Goal: Information Seeking & Learning: Find specific page/section

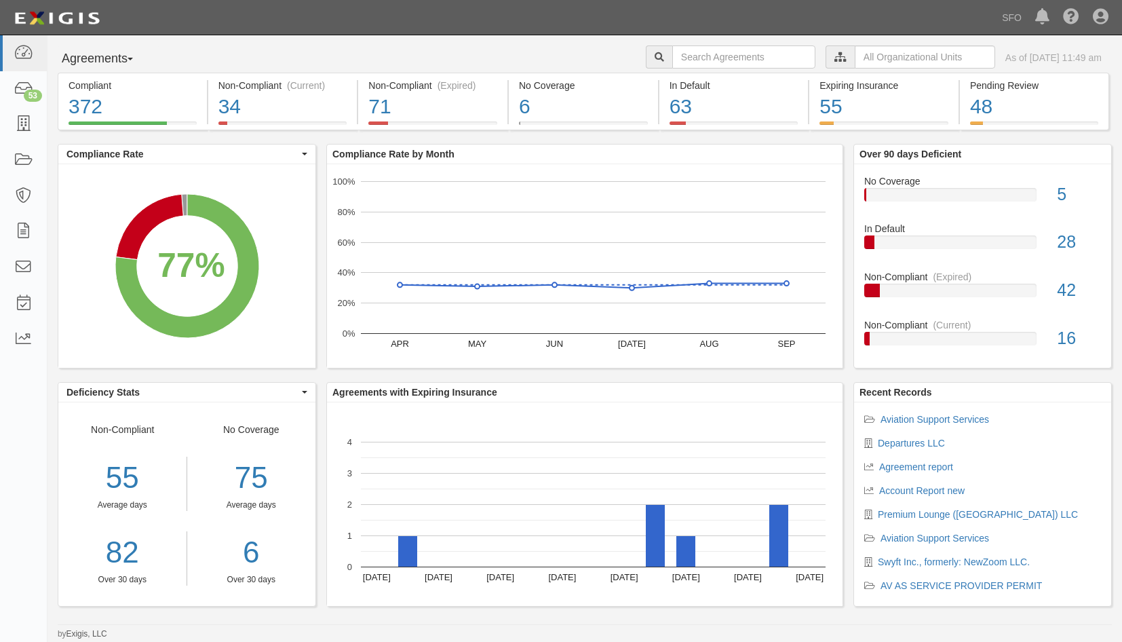
click at [117, 65] on button "Agreements" at bounding box center [109, 58] width 102 height 27
click at [134, 87] on link "Parties" at bounding box center [111, 87] width 107 height 18
click at [134, 87] on div "Compliant" at bounding box center [133, 86] width 128 height 14
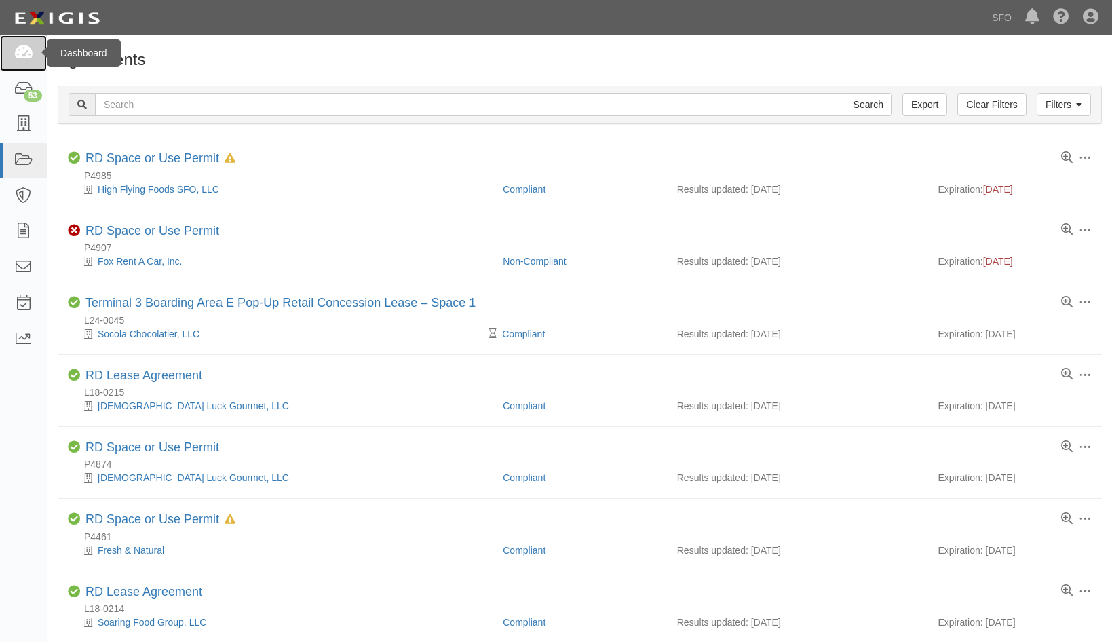
click at [14, 46] on icon at bounding box center [23, 53] width 19 height 16
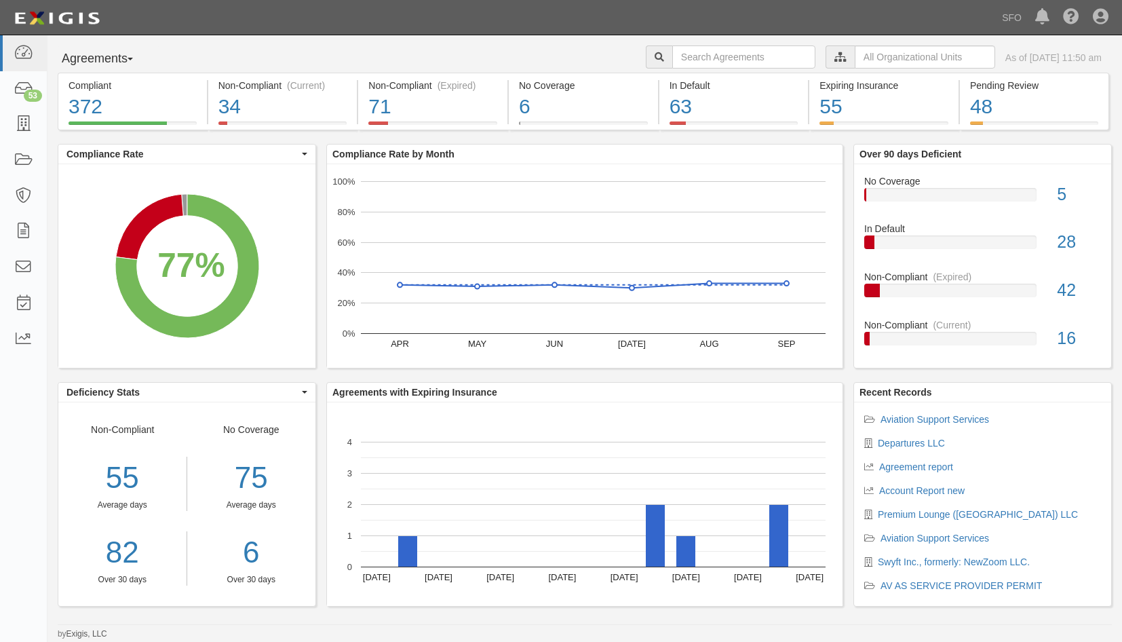
click at [128, 58] on button "Agreements" at bounding box center [109, 58] width 102 height 27
click at [121, 79] on link "Parties" at bounding box center [111, 87] width 107 height 18
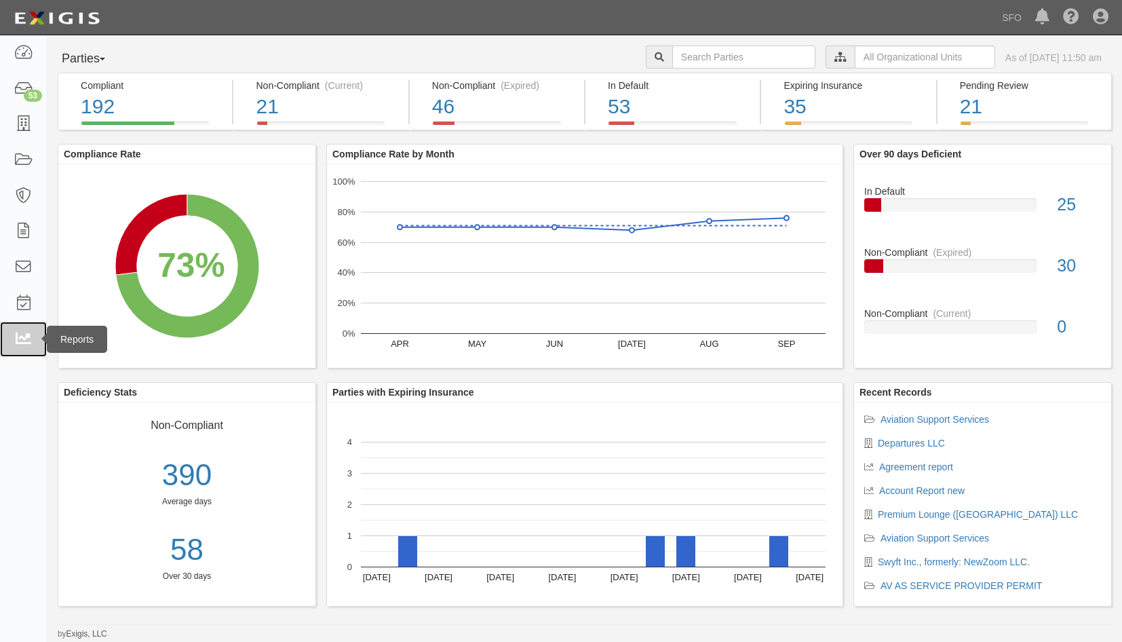
click at [35, 335] on link at bounding box center [23, 340] width 47 height 36
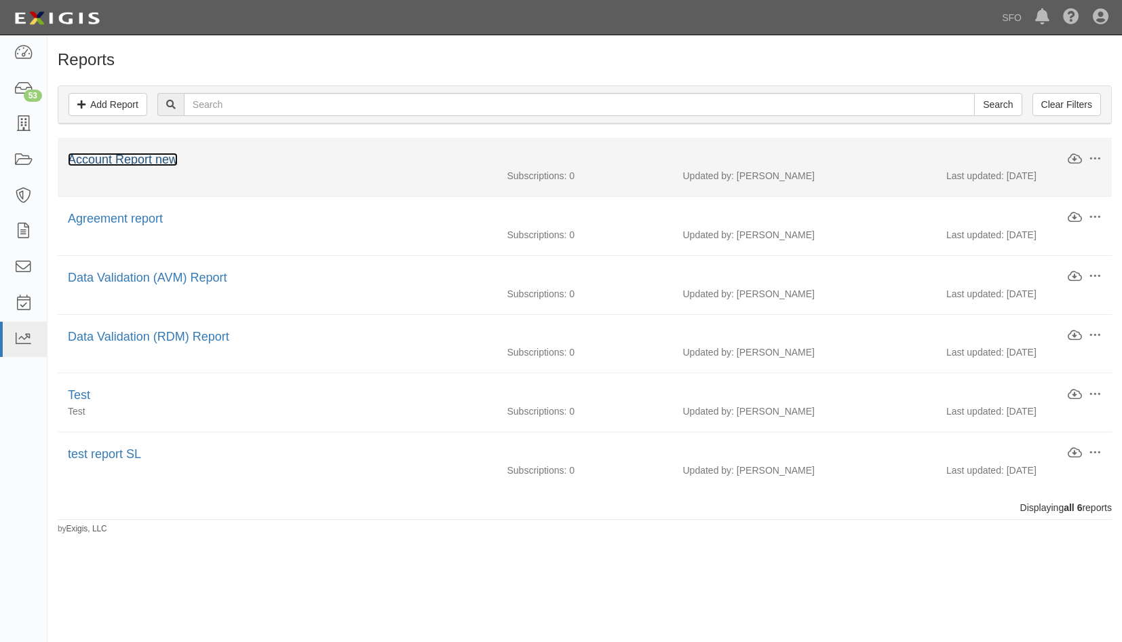
click at [138, 165] on link "Account Report new" at bounding box center [123, 160] width 110 height 14
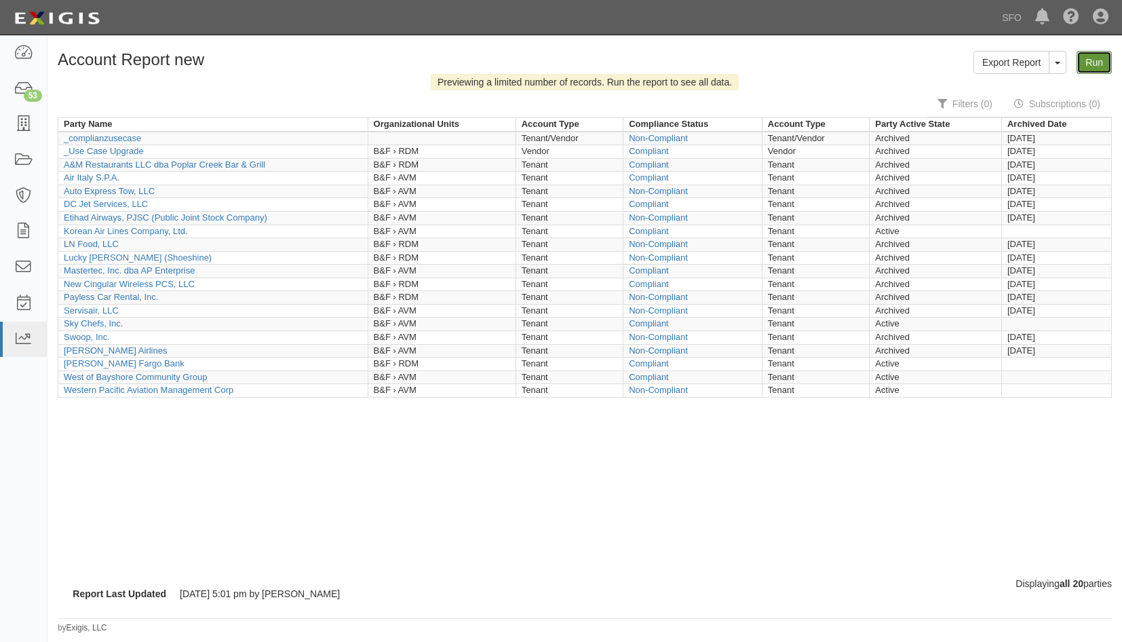
click at [1088, 54] on link "Run" at bounding box center [1094, 62] width 35 height 23
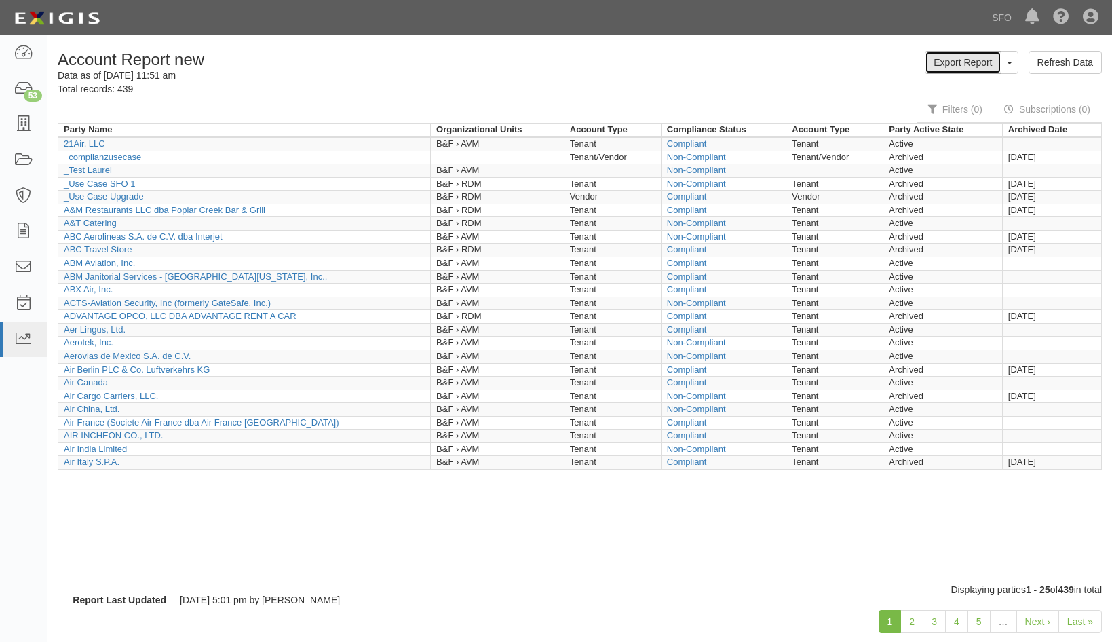
drag, startPoint x: 0, startPoint y: 0, endPoint x: 987, endPoint y: 69, distance: 989.7
click at [987, 69] on link "Export Report" at bounding box center [963, 62] width 76 height 23
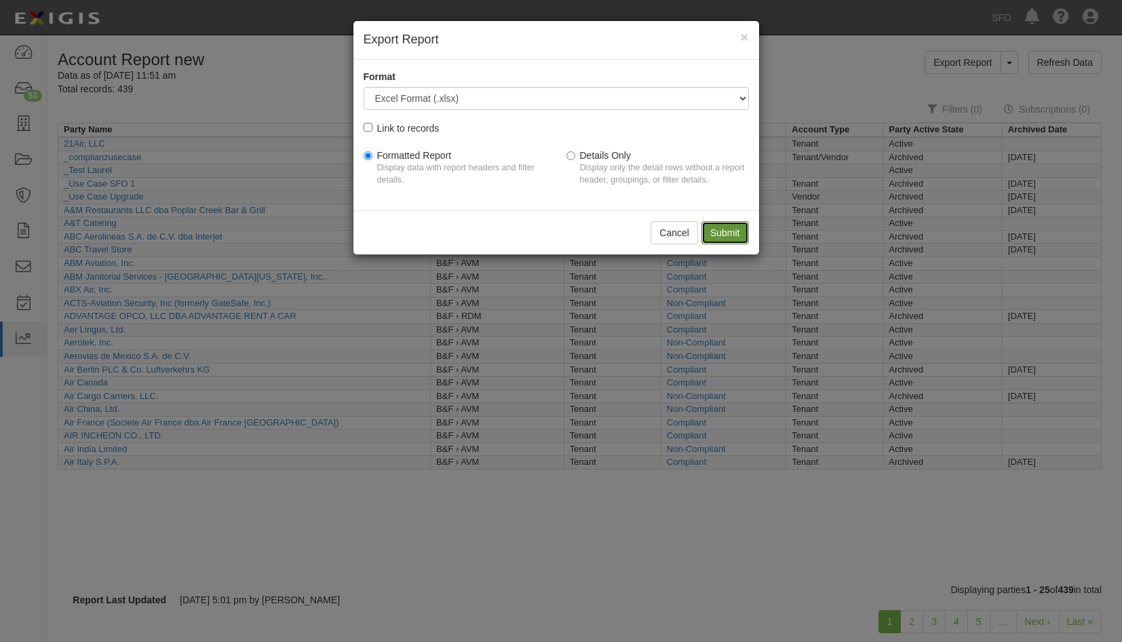
click at [733, 229] on input "Submit" at bounding box center [725, 232] width 47 height 23
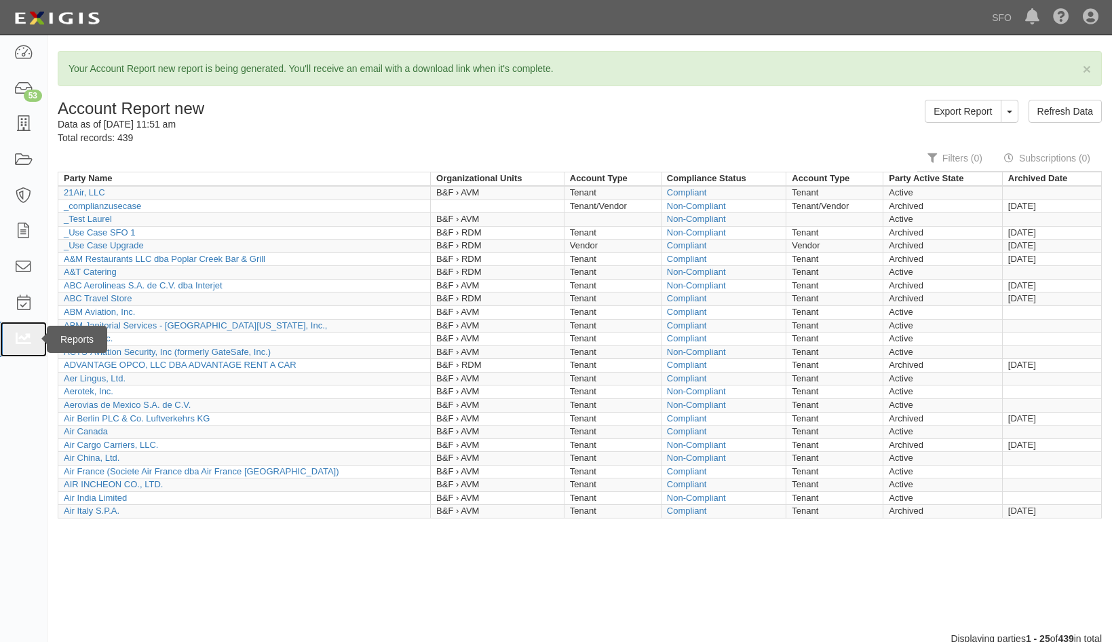
click at [22, 339] on icon at bounding box center [23, 340] width 19 height 16
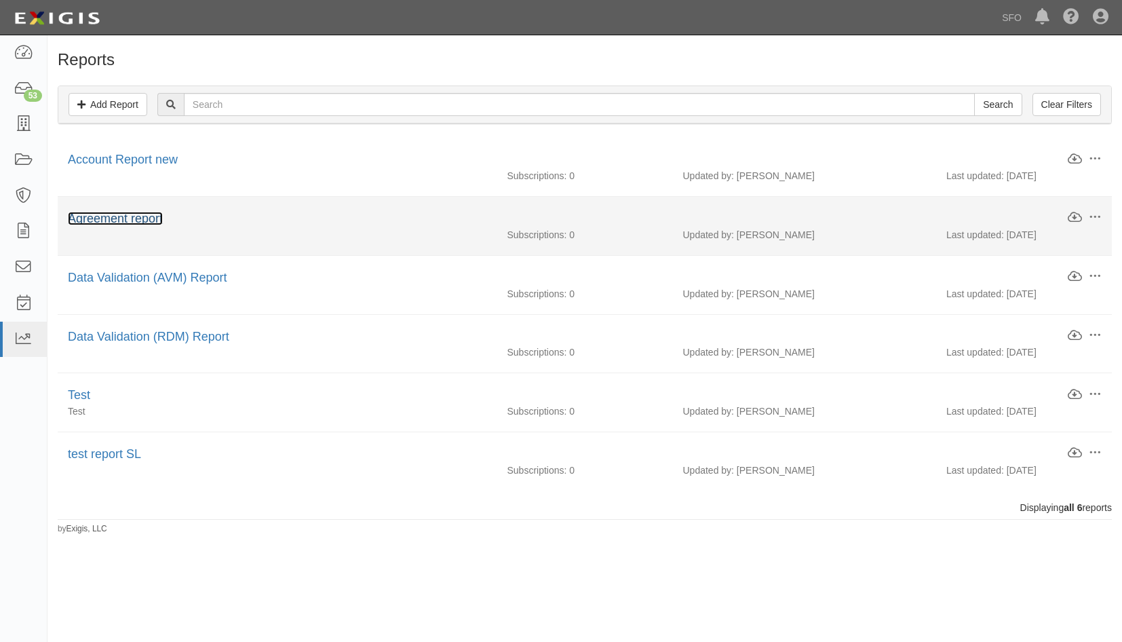
click at [132, 223] on link "Agreement report" at bounding box center [115, 219] width 95 height 14
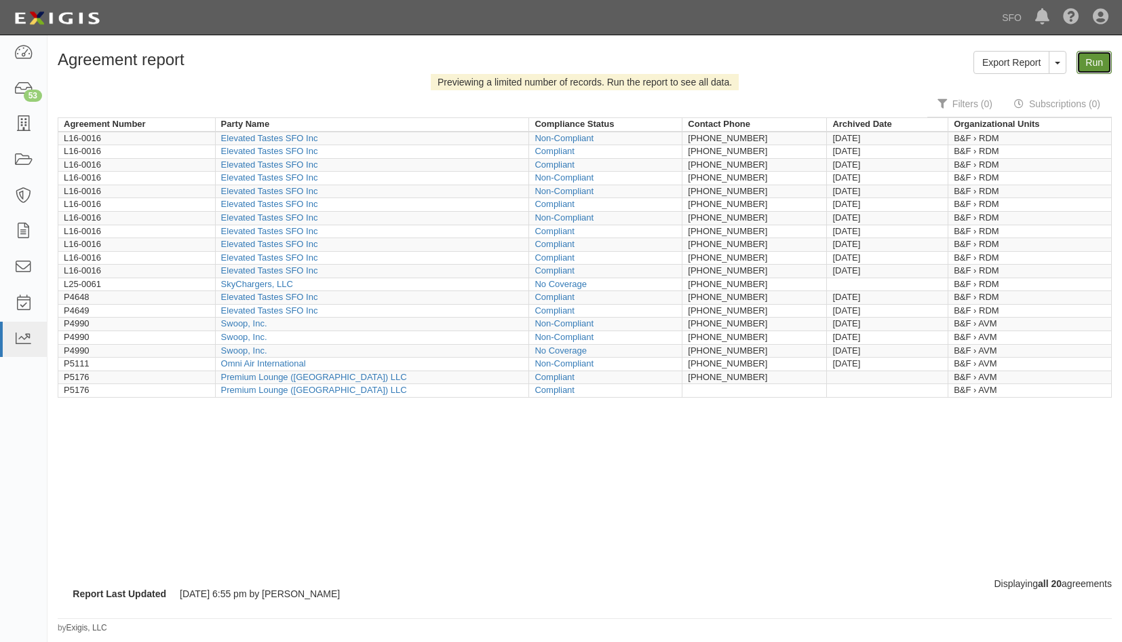
click at [1101, 66] on link "Run" at bounding box center [1094, 62] width 35 height 23
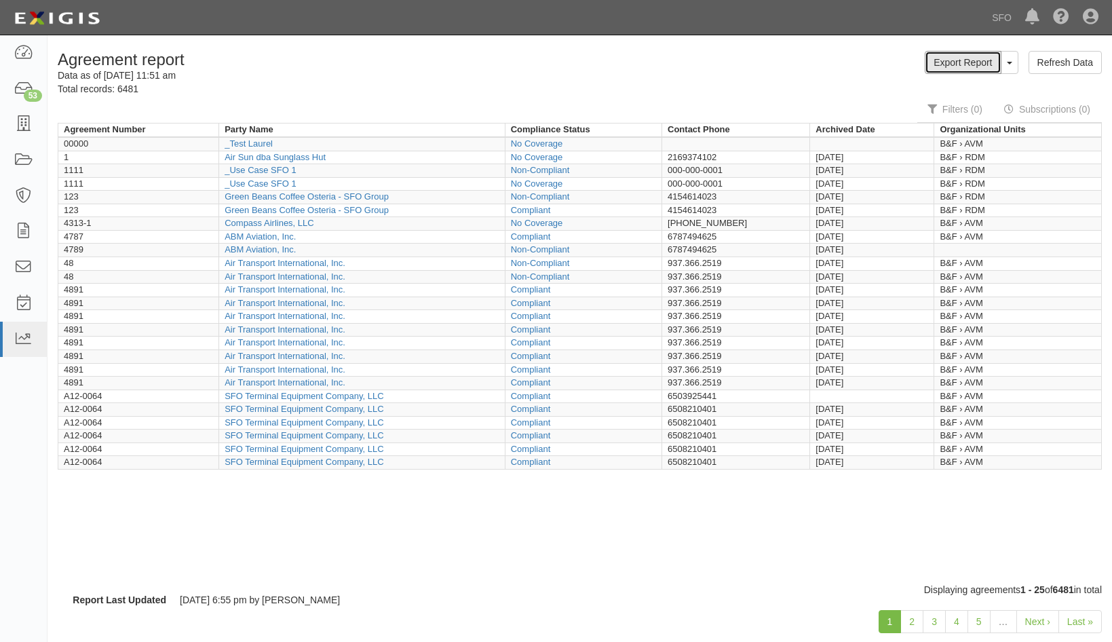
click at [978, 65] on link "Export Report" at bounding box center [963, 62] width 76 height 23
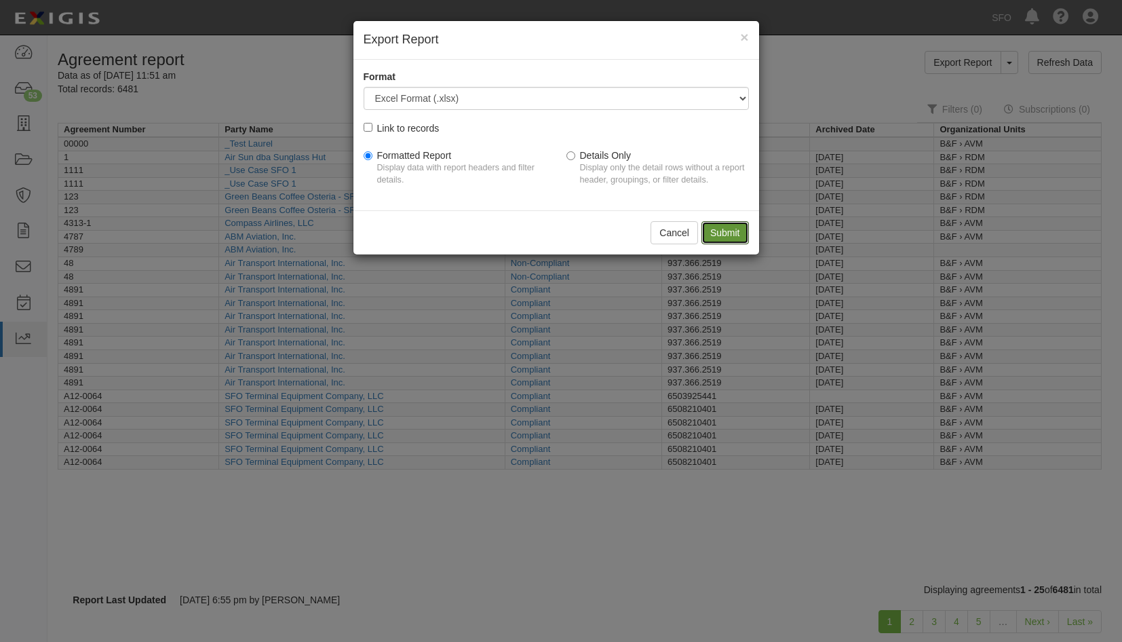
click at [748, 235] on input "Submit" at bounding box center [725, 232] width 47 height 23
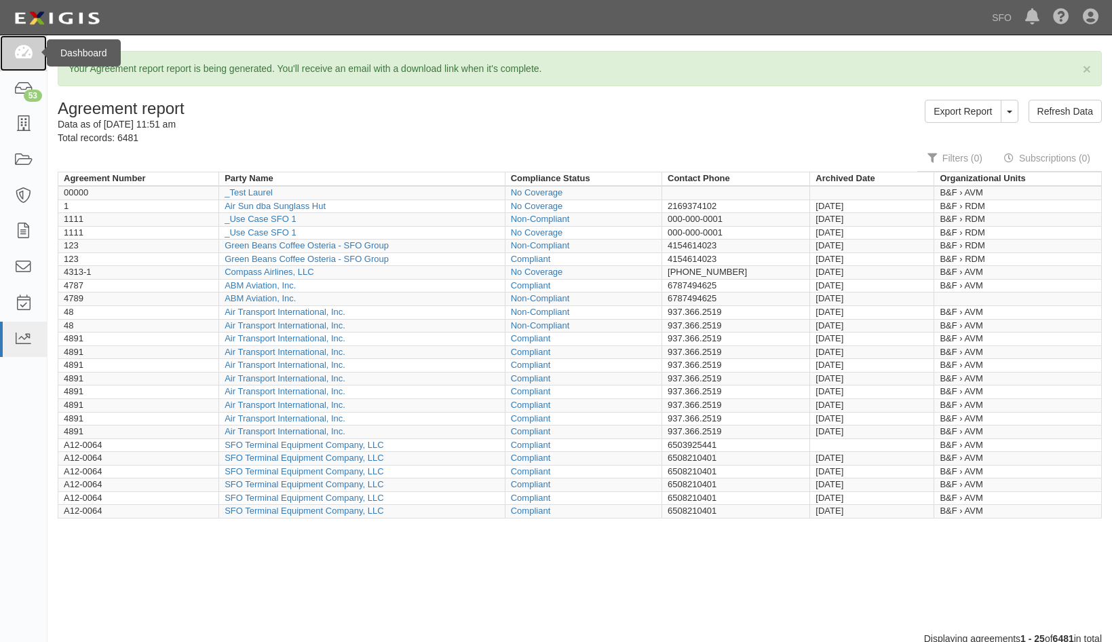
click at [21, 50] on icon at bounding box center [23, 53] width 19 height 16
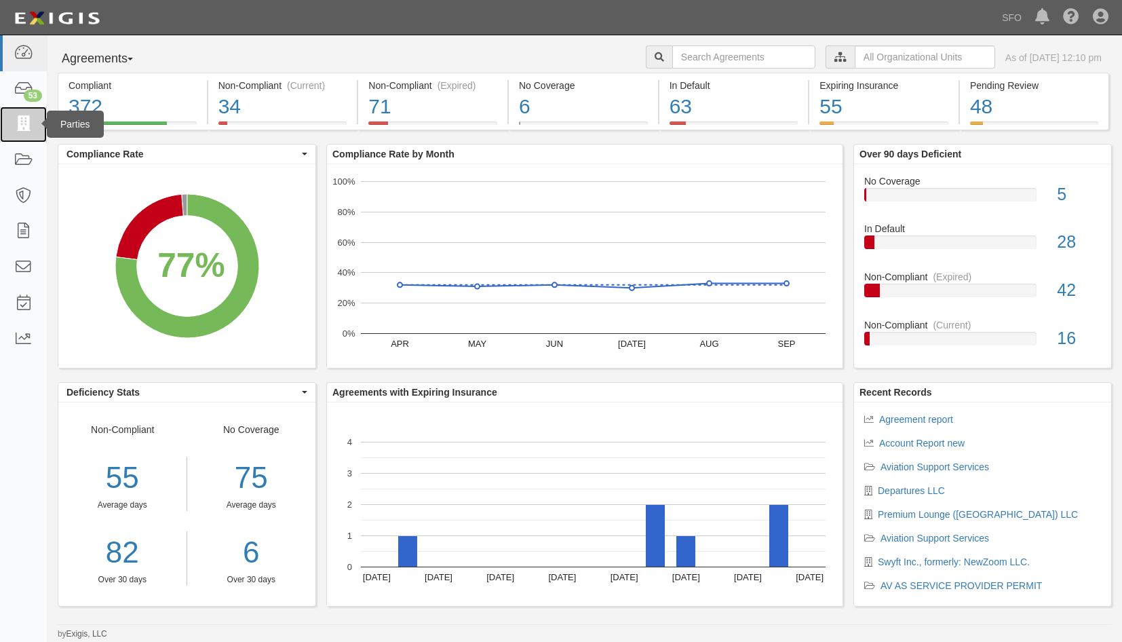
click at [27, 125] on icon at bounding box center [23, 125] width 19 height 16
click at [14, 128] on icon at bounding box center [23, 125] width 19 height 16
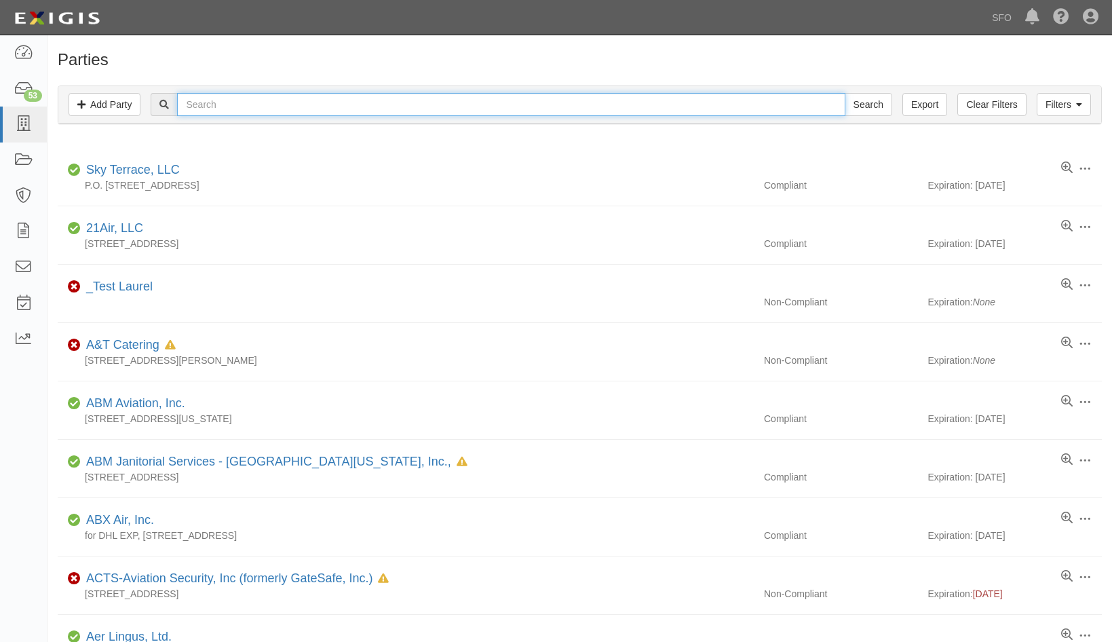
click at [222, 96] on input "text" at bounding box center [511, 104] width 668 height 23
type input "wd"
click at [845, 93] on input "Search" at bounding box center [868, 104] width 47 height 23
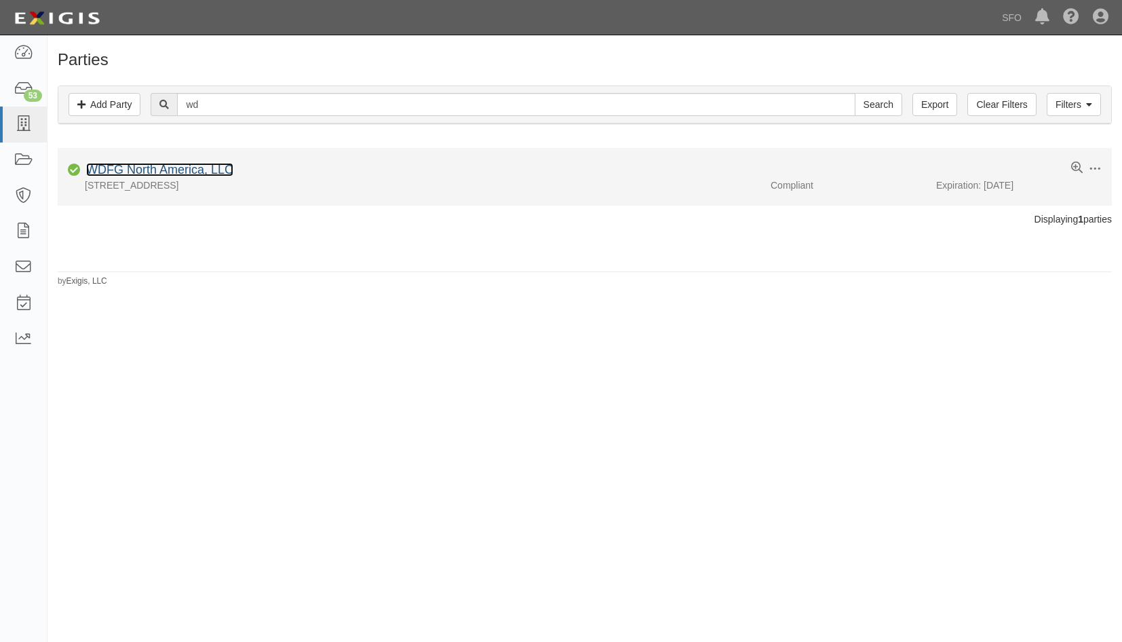
click at [199, 174] on link "WDFG North America, LLC" at bounding box center [159, 170] width 147 height 14
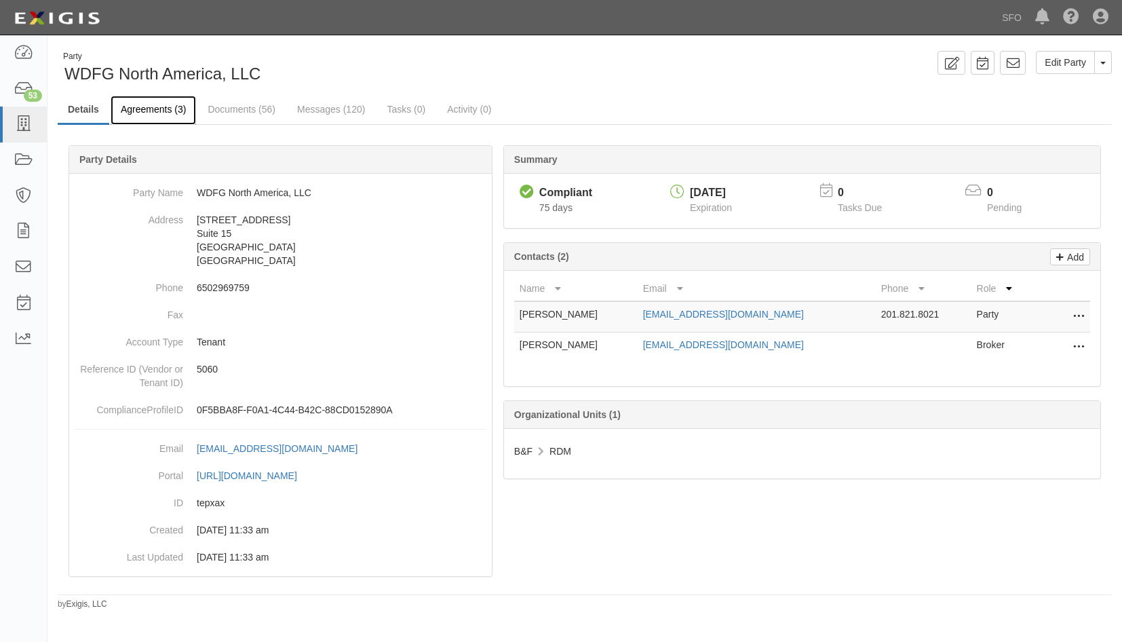
click at [142, 114] on link "Agreements (3)" at bounding box center [153, 110] width 85 height 29
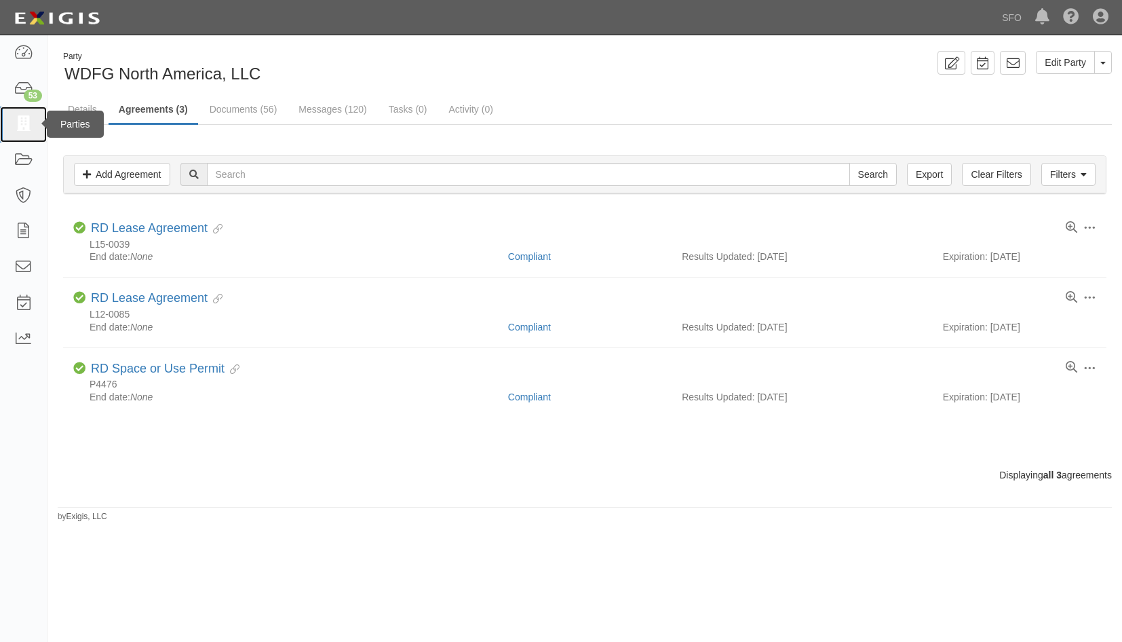
drag, startPoint x: 22, startPoint y: 132, endPoint x: 28, endPoint y: 128, distance: 7.9
click at [22, 132] on icon at bounding box center [23, 125] width 19 height 16
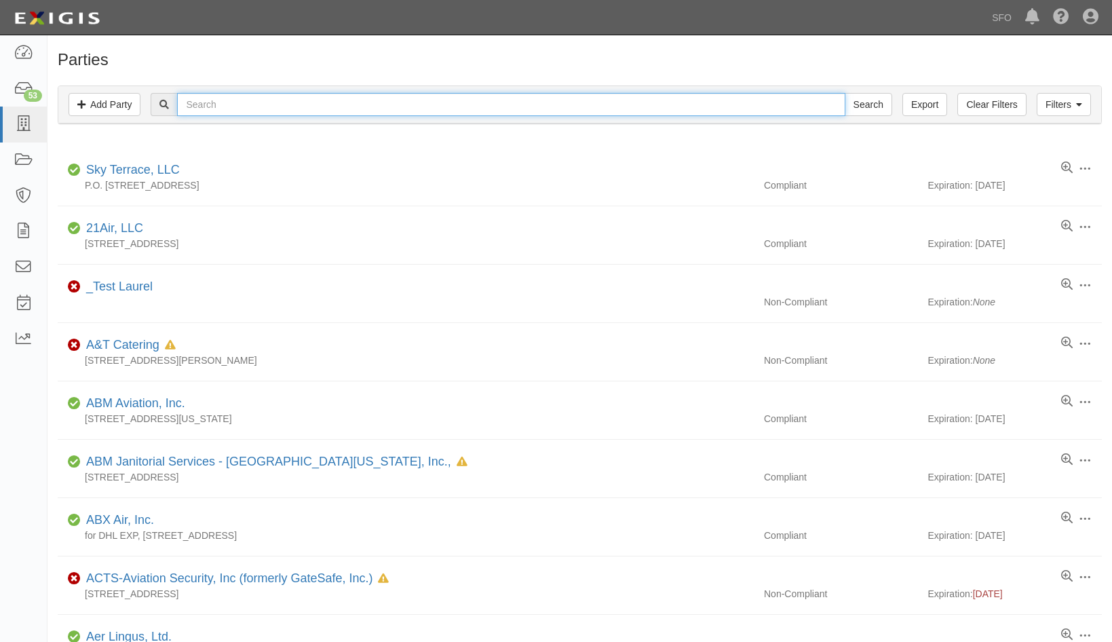
click at [225, 99] on input "text" at bounding box center [511, 104] width 668 height 23
type input "sky"
click at [845, 93] on input "Search" at bounding box center [868, 104] width 47 height 23
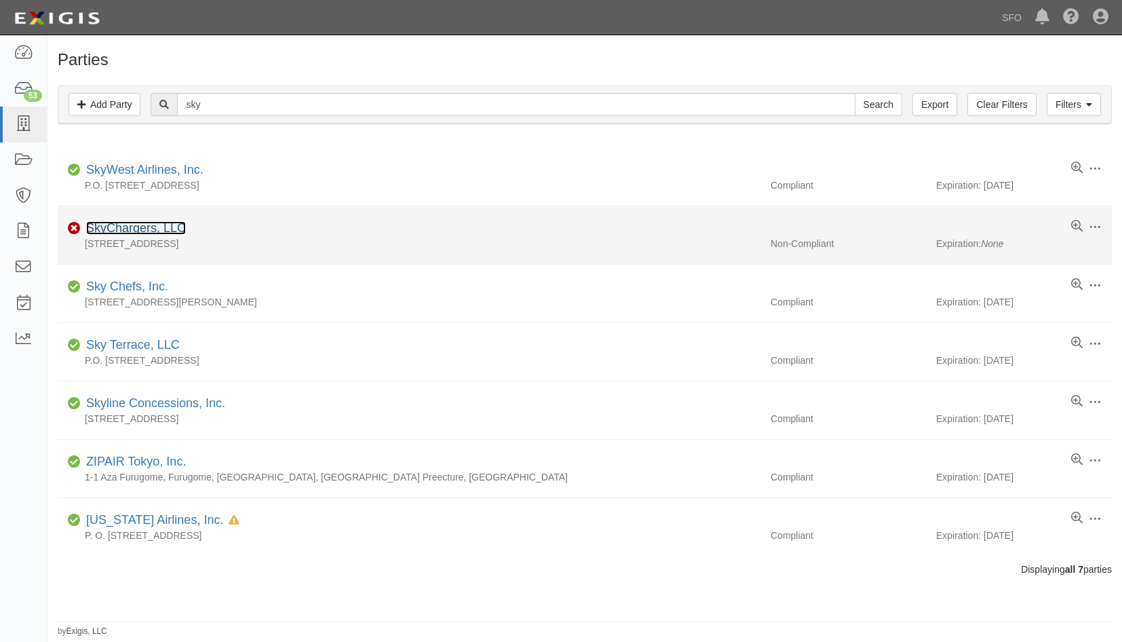
click at [138, 227] on link "SkyChargers, LLC" at bounding box center [136, 228] width 100 height 14
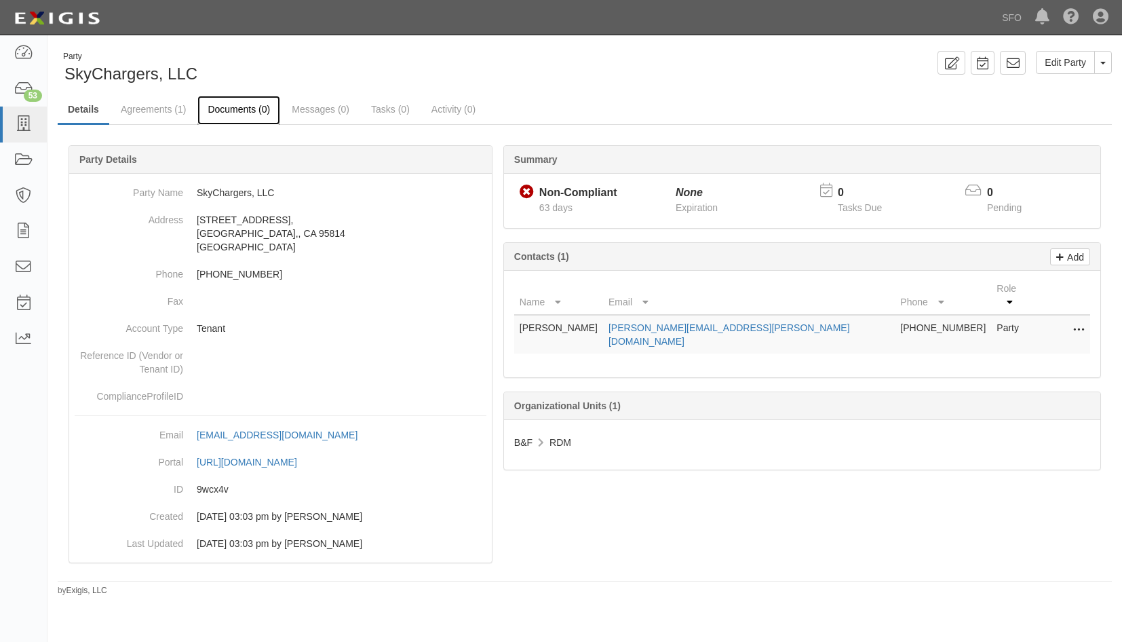
click at [222, 113] on link "Documents (0)" at bounding box center [238, 110] width 83 height 29
